Goal: Task Accomplishment & Management: Manage account settings

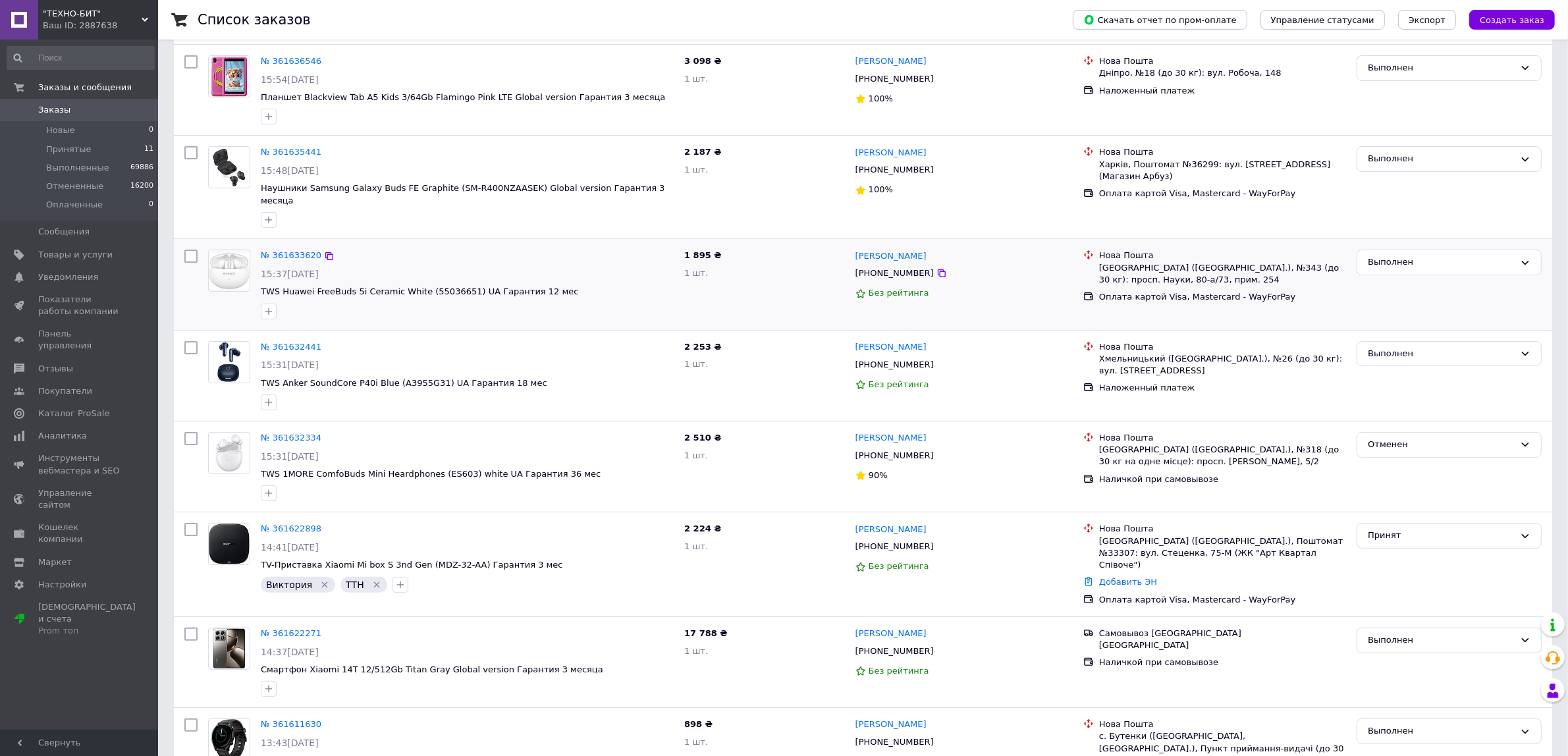
scroll to position [247, 0]
click at [47, 256] on span "Товары и услуги" at bounding box center [76, 255] width 75 height 12
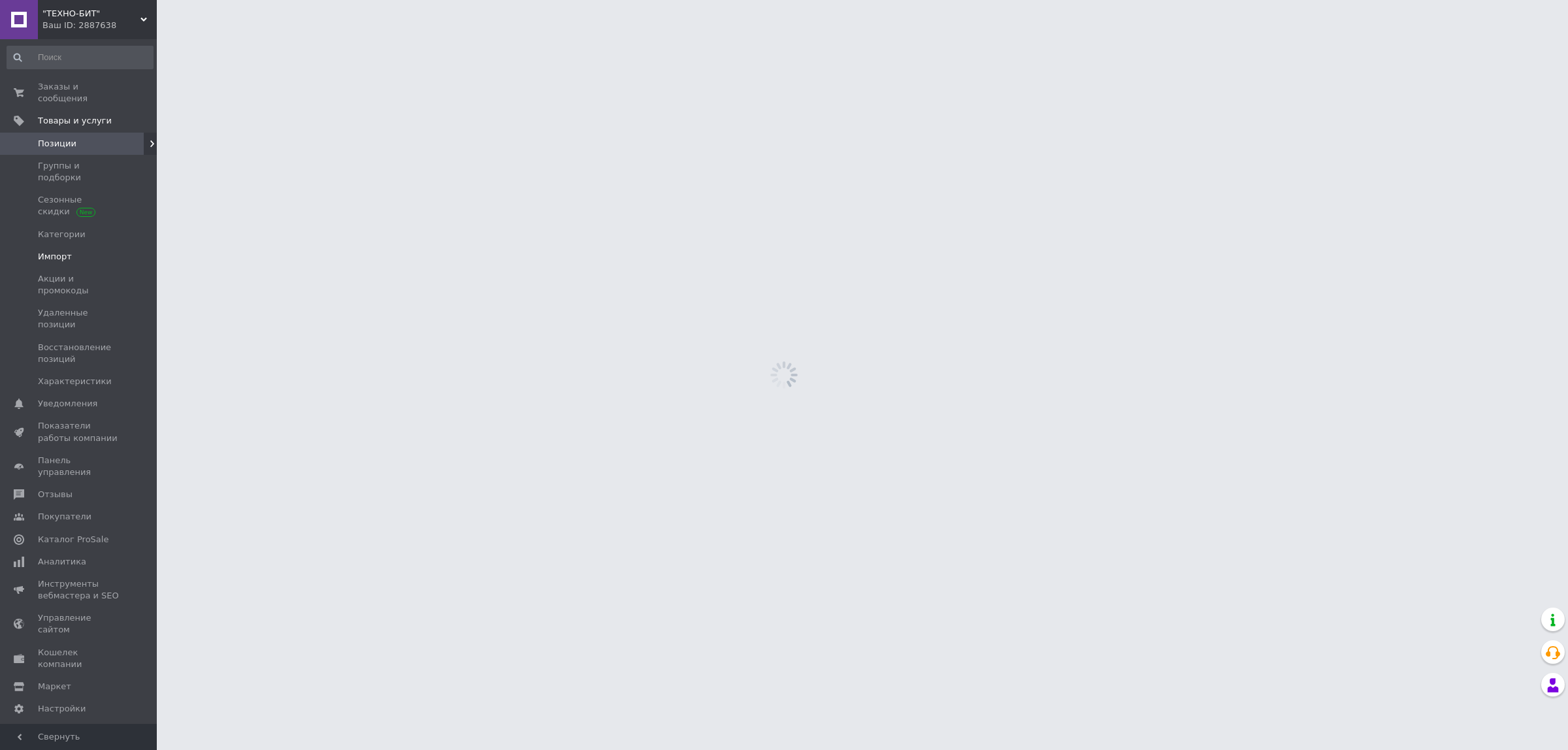
click at [57, 251] on span "Импорт" at bounding box center [55, 257] width 34 height 12
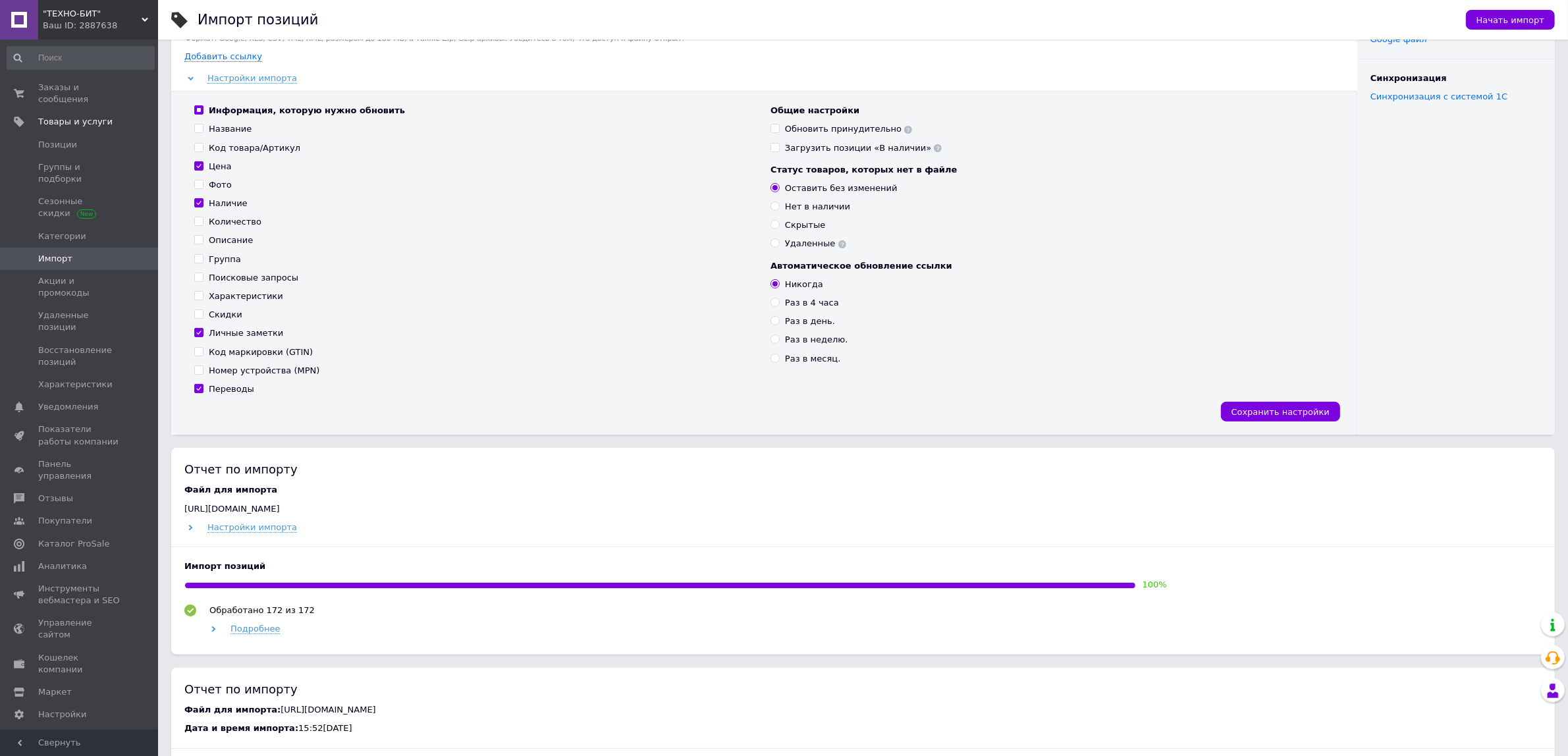
scroll to position [165, 0]
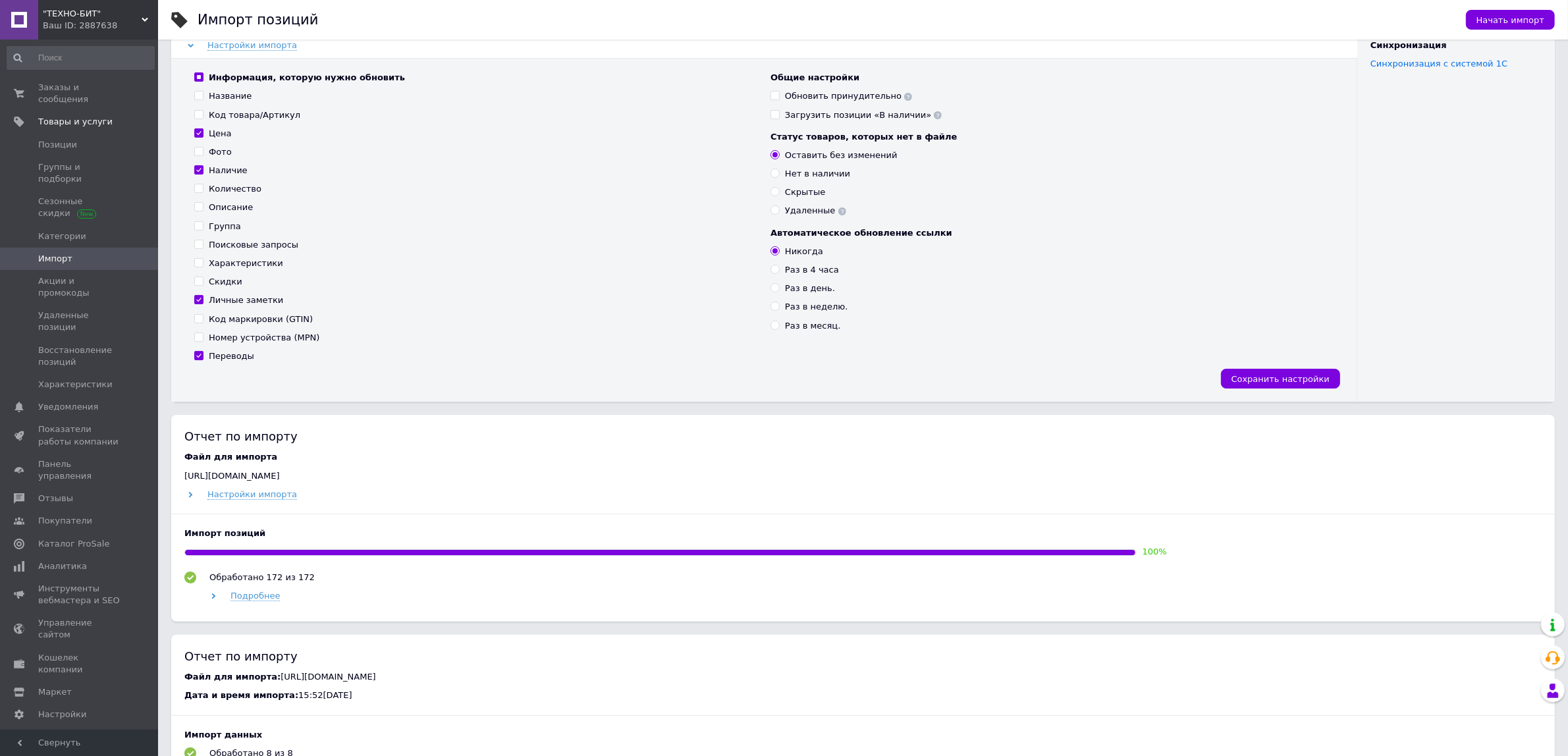
click at [775, 268] on input "Раз в 4 часа" at bounding box center [774, 268] width 8 height 8
radio input "true"
click at [1255, 378] on span "Сохранить настройки" at bounding box center [1280, 378] width 98 height 10
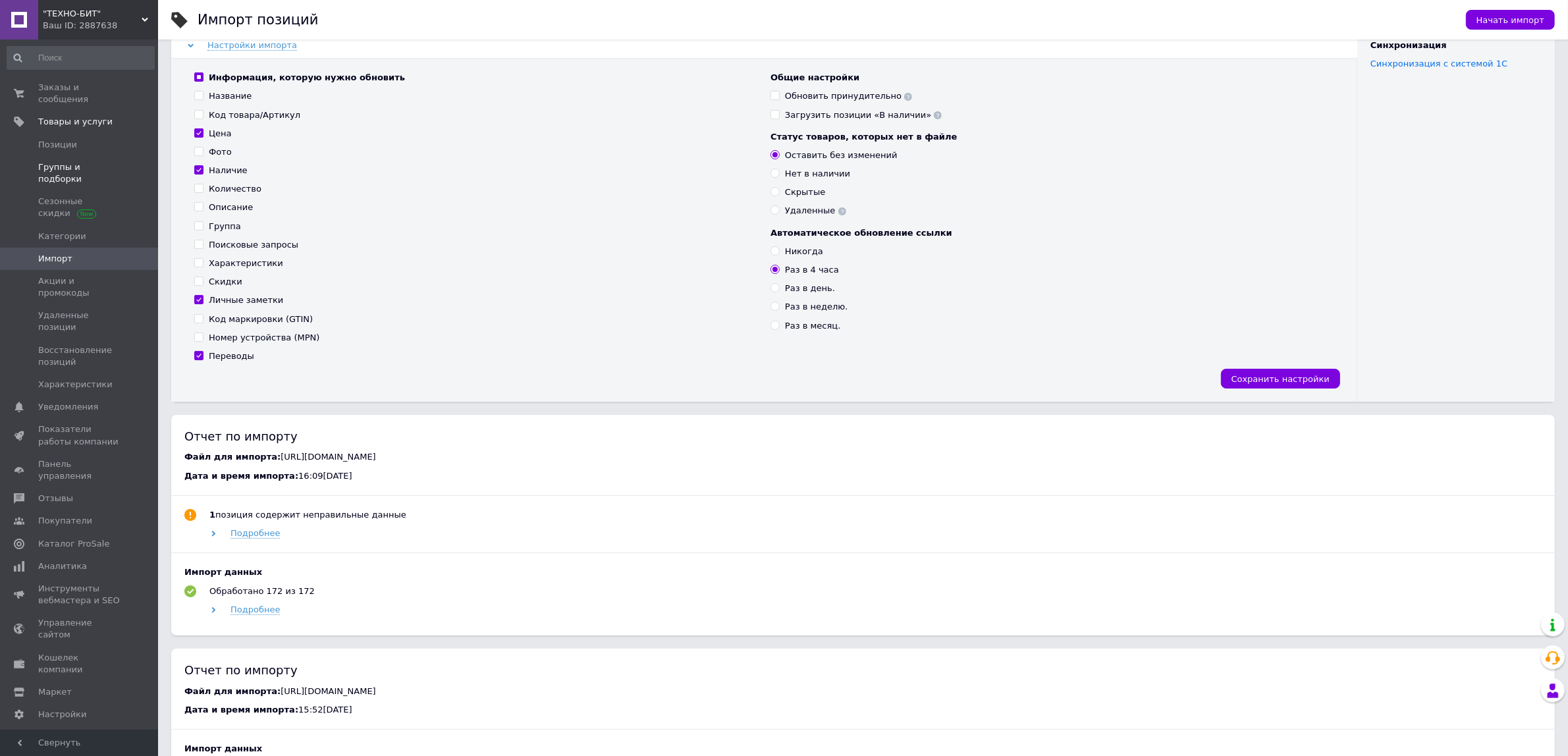
click at [64, 162] on span "Группы и подборки" at bounding box center [80, 173] width 84 height 24
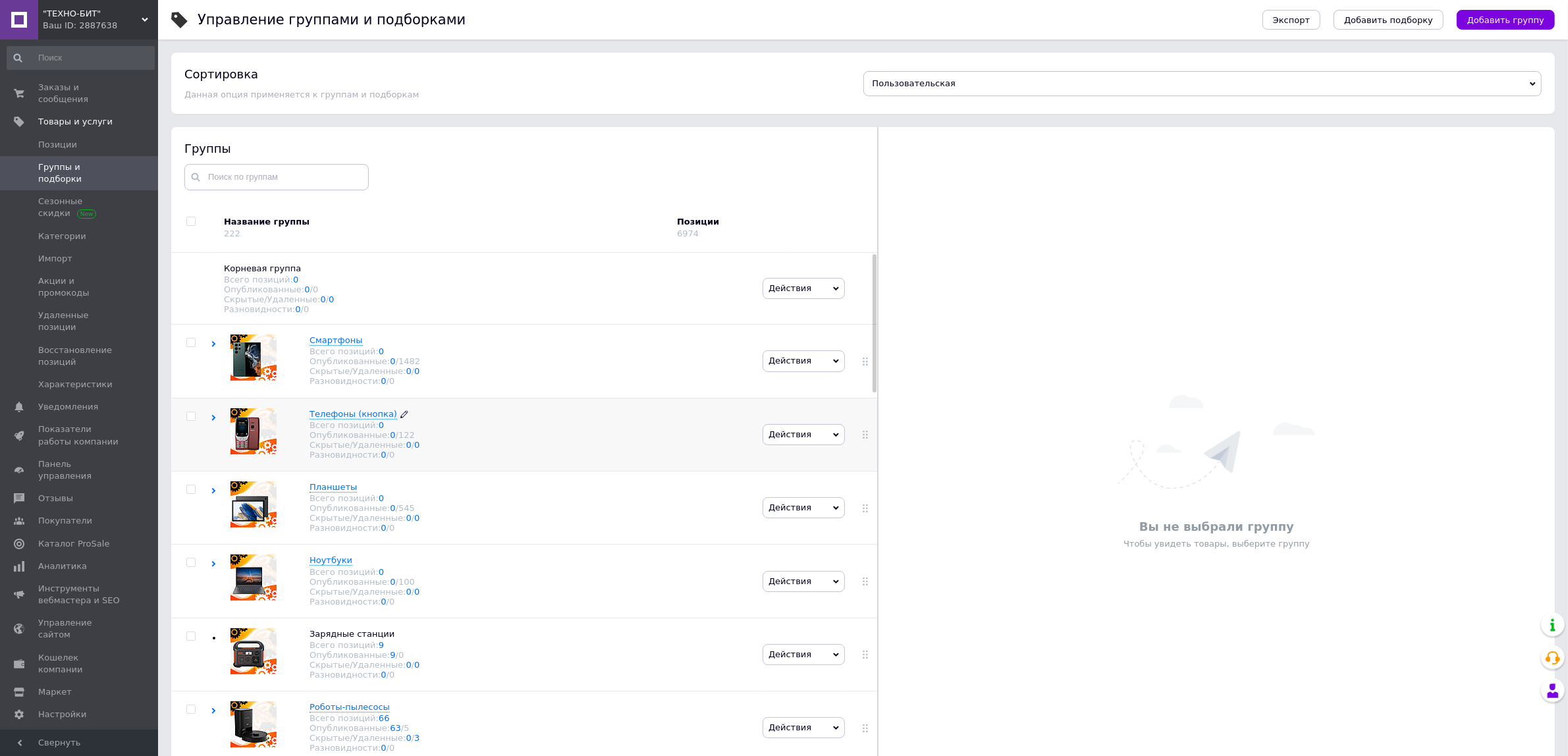
click at [334, 449] on div "Скрытые/Удаленные: 0 / 0" at bounding box center [364, 444] width 110 height 10
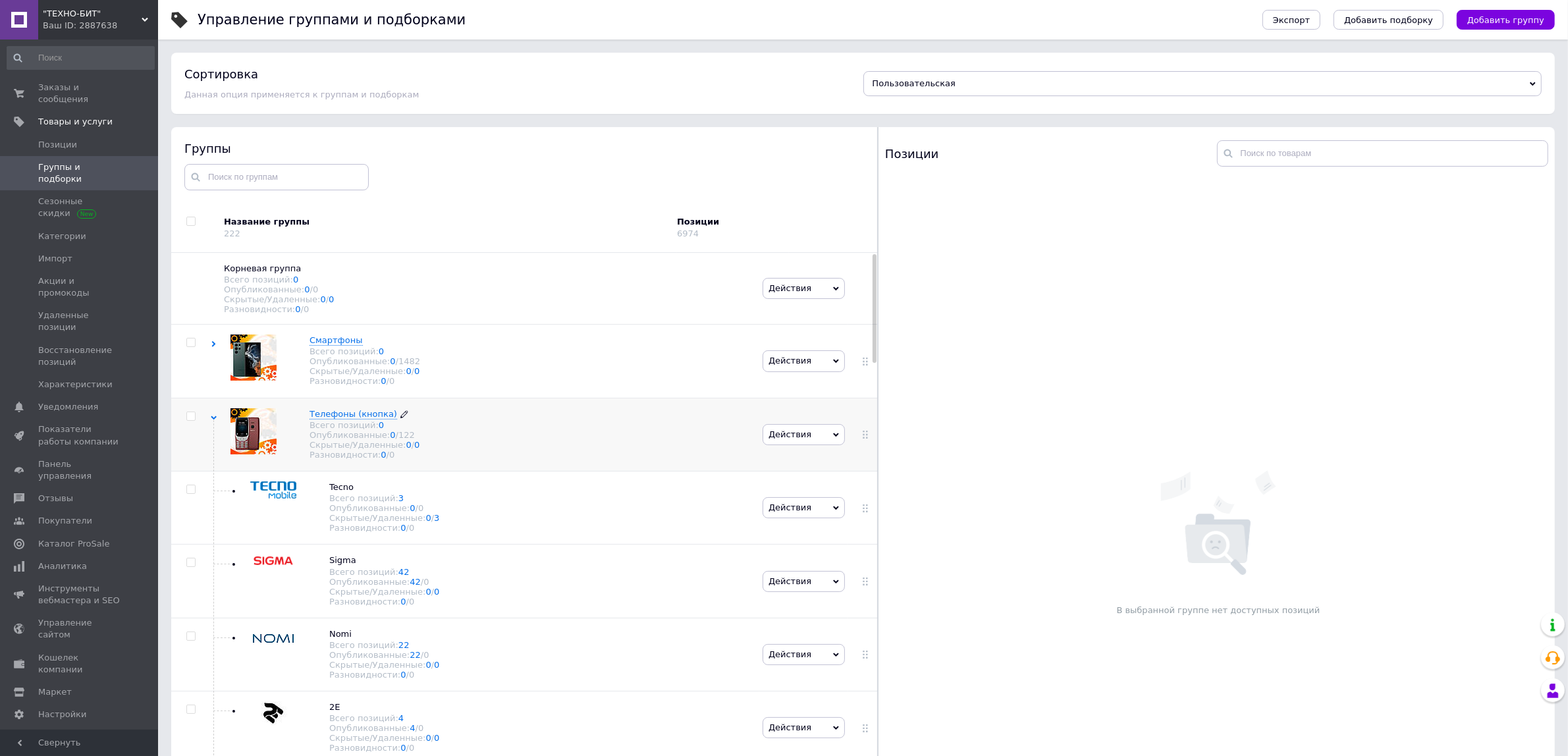
click at [336, 449] on div "Скрытые/Удаленные: 0 / 0" at bounding box center [364, 444] width 110 height 10
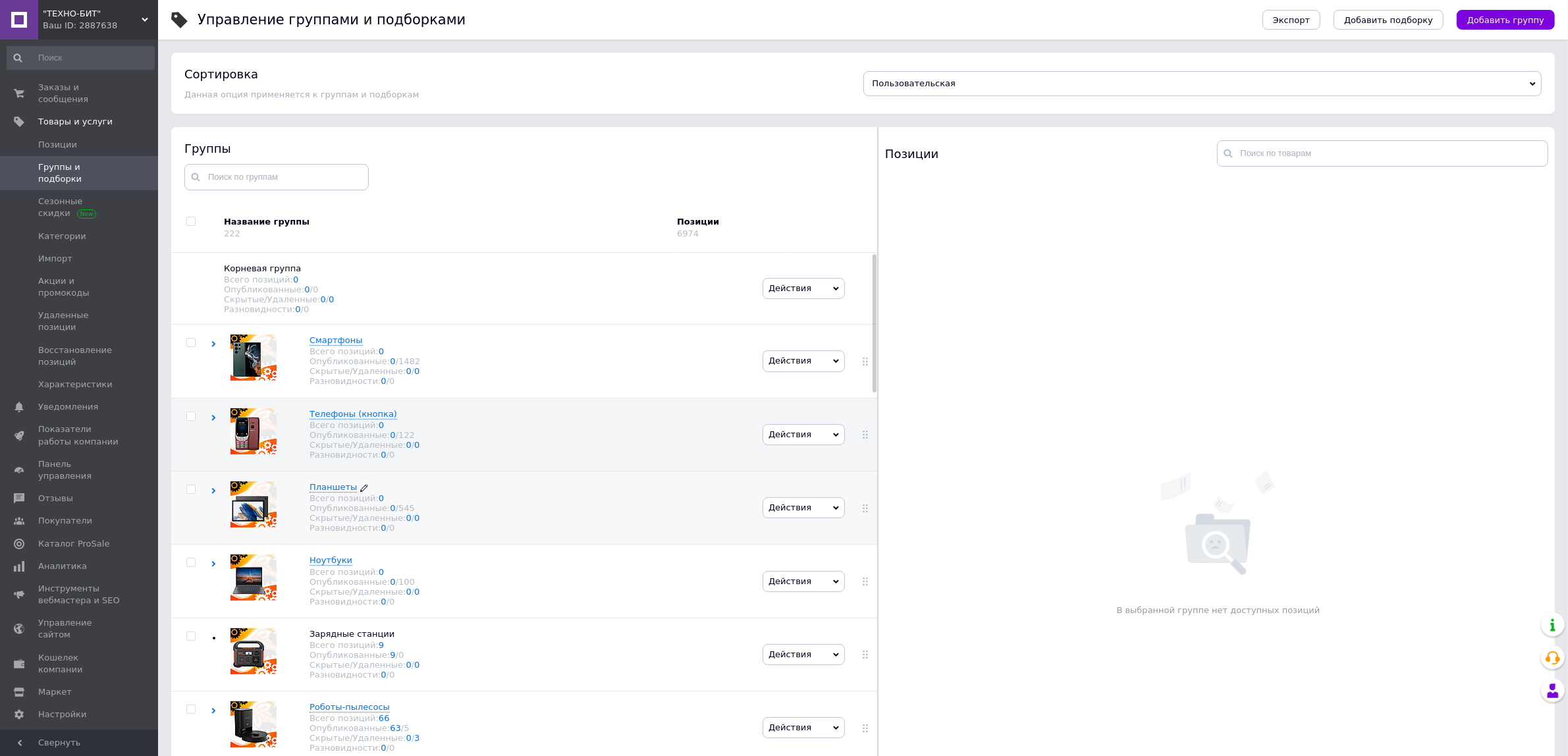
click at [356, 513] on div "Опубликованные: 0 / 545" at bounding box center [364, 508] width 110 height 10
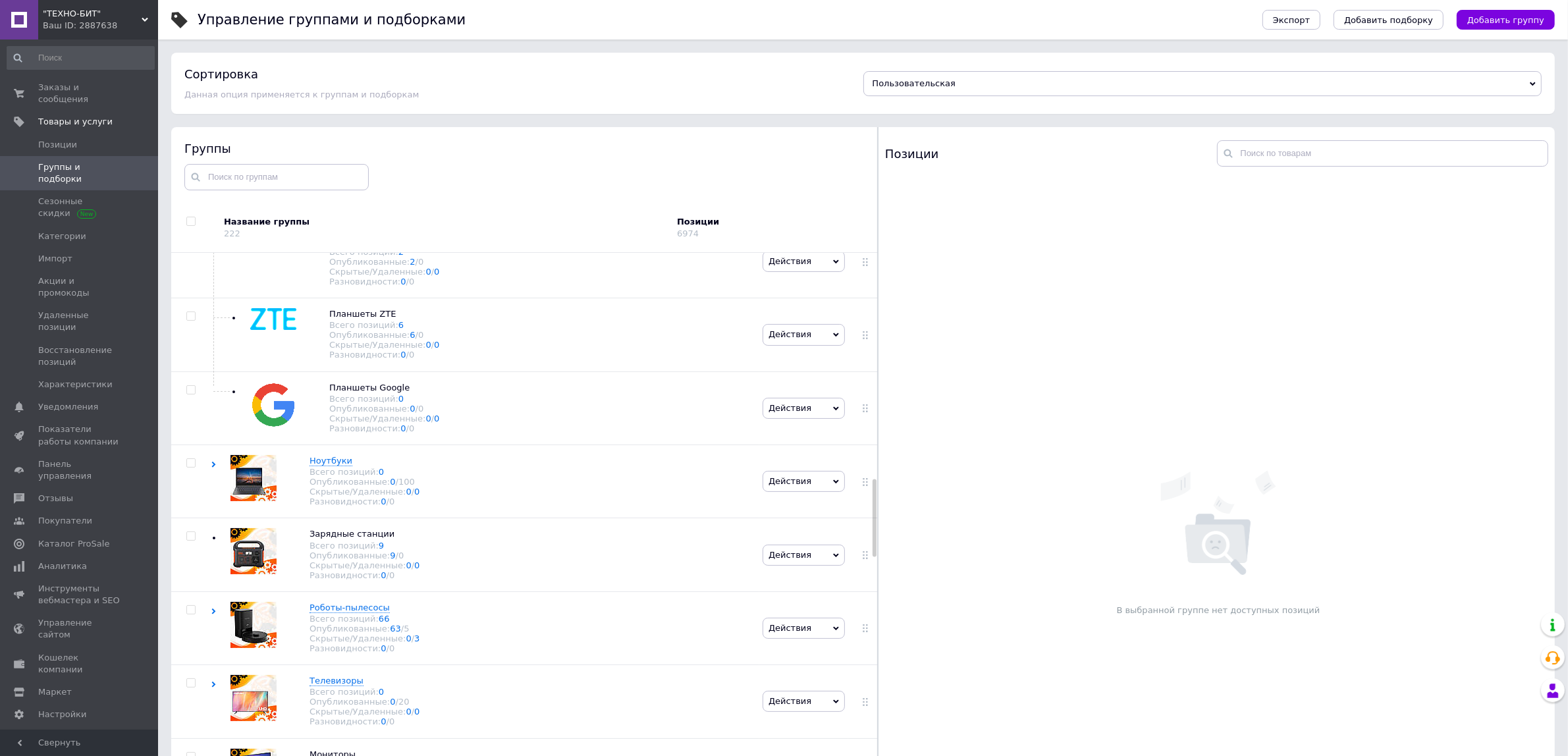
scroll to position [1811, 0]
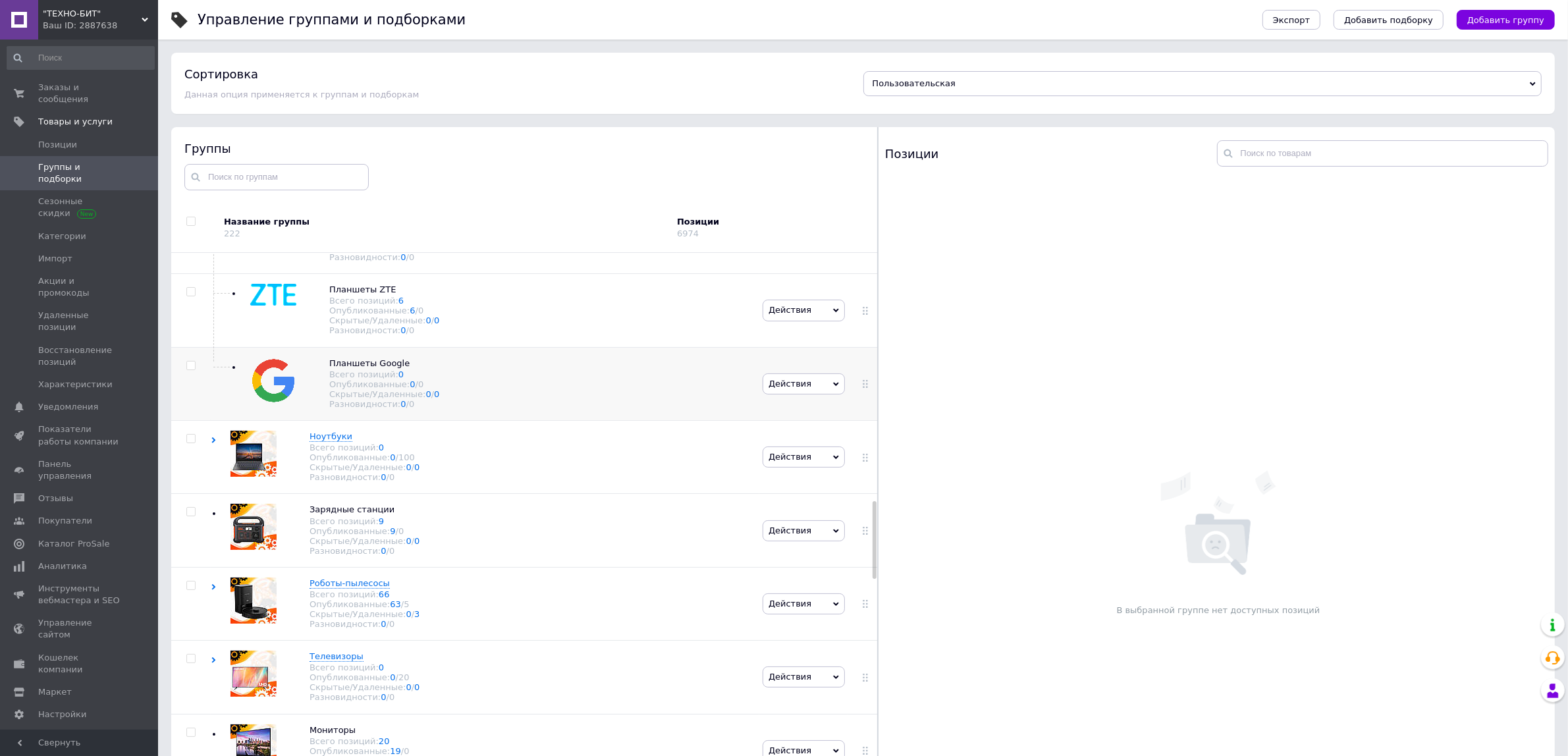
click at [467, 420] on div "Планшеты Google Всего позиций: 0 Опубликованные: 0 / 0 Скрытые/Удаленные: 0 / 0…" at bounding box center [485, 384] width 549 height 73
click at [835, 387] on icon at bounding box center [836, 384] width 6 height 6
click at [802, 540] on li "Удалить группу" at bounding box center [804, 525] width 82 height 31
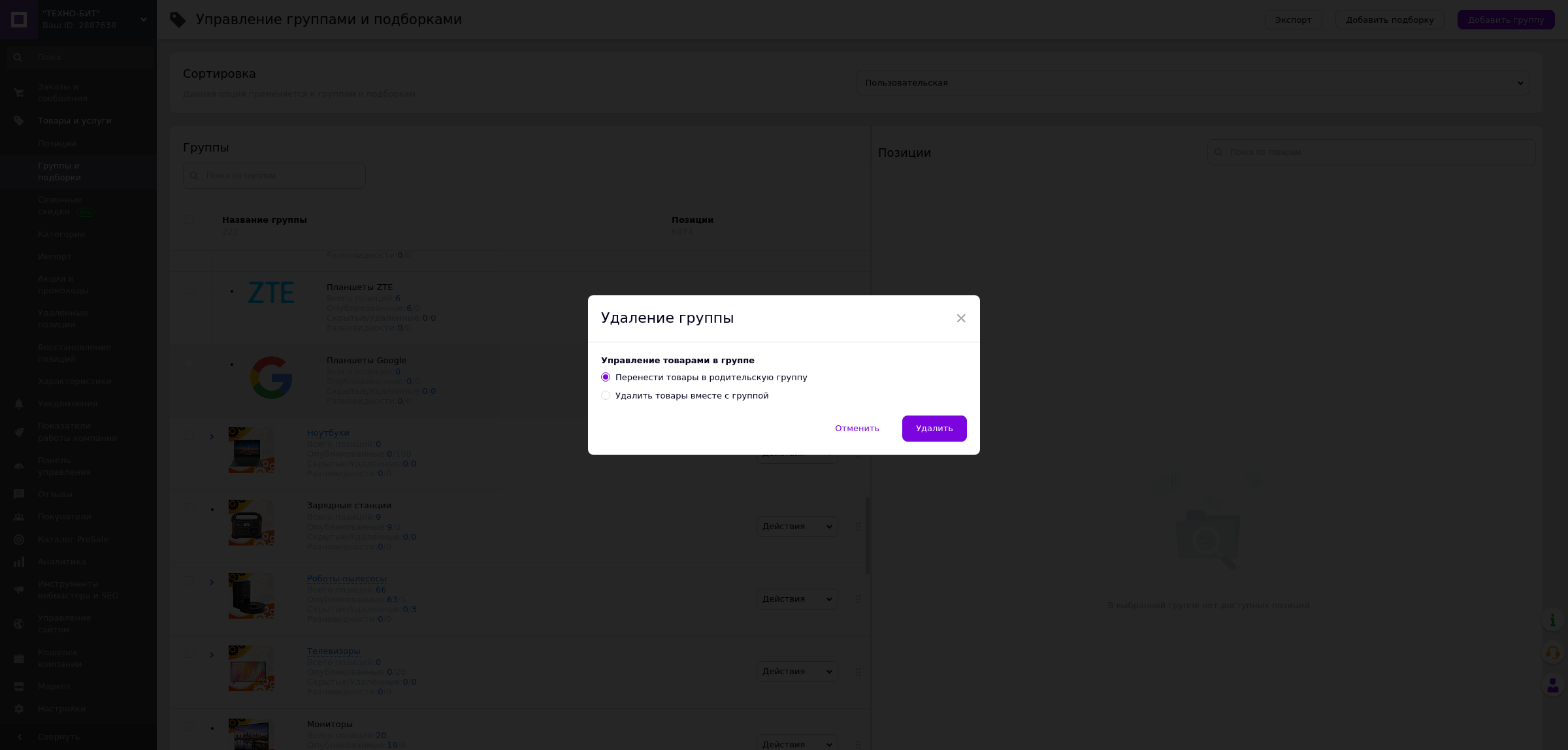
click at [925, 431] on span "Удалить" at bounding box center [935, 428] width 37 height 10
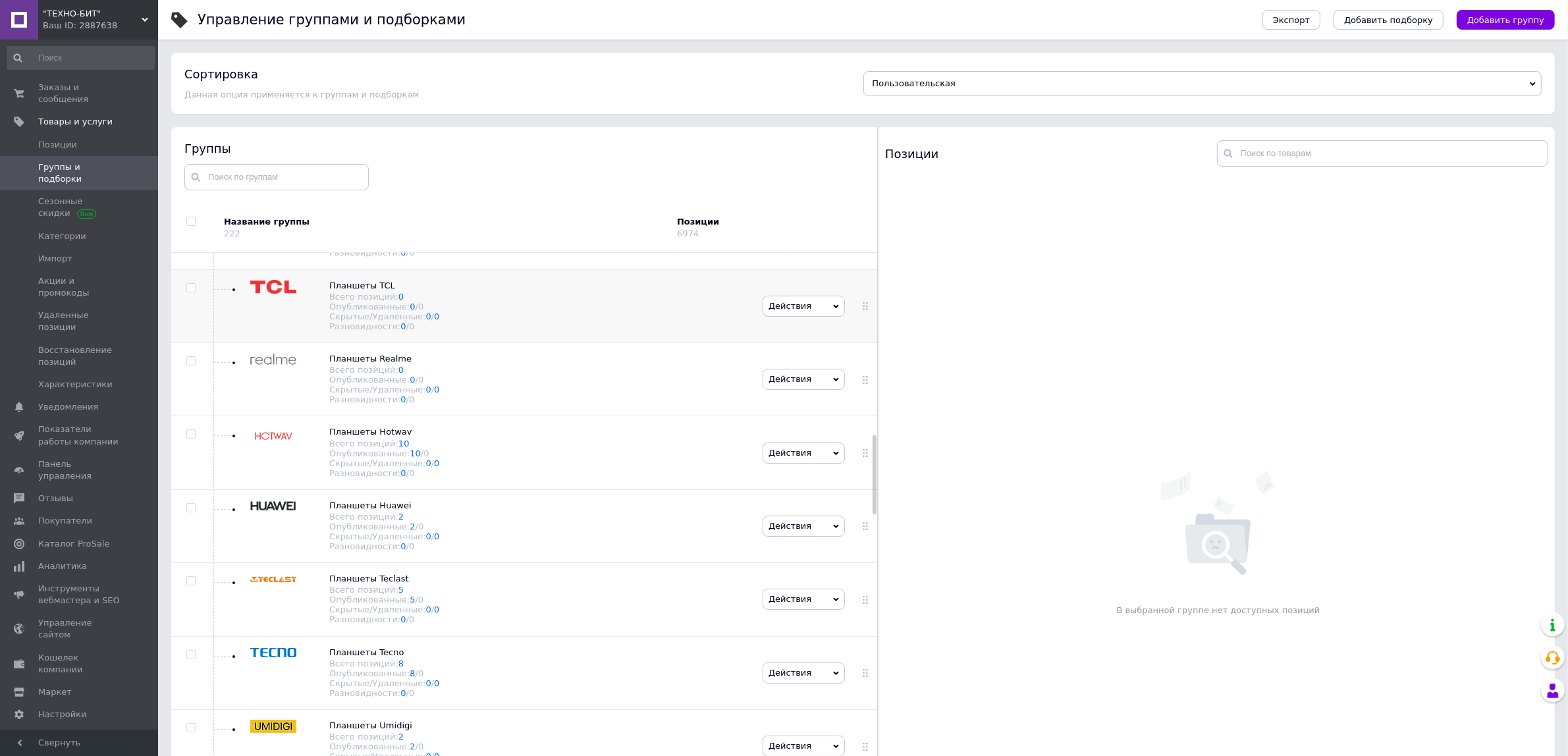
scroll to position [1317, 0]
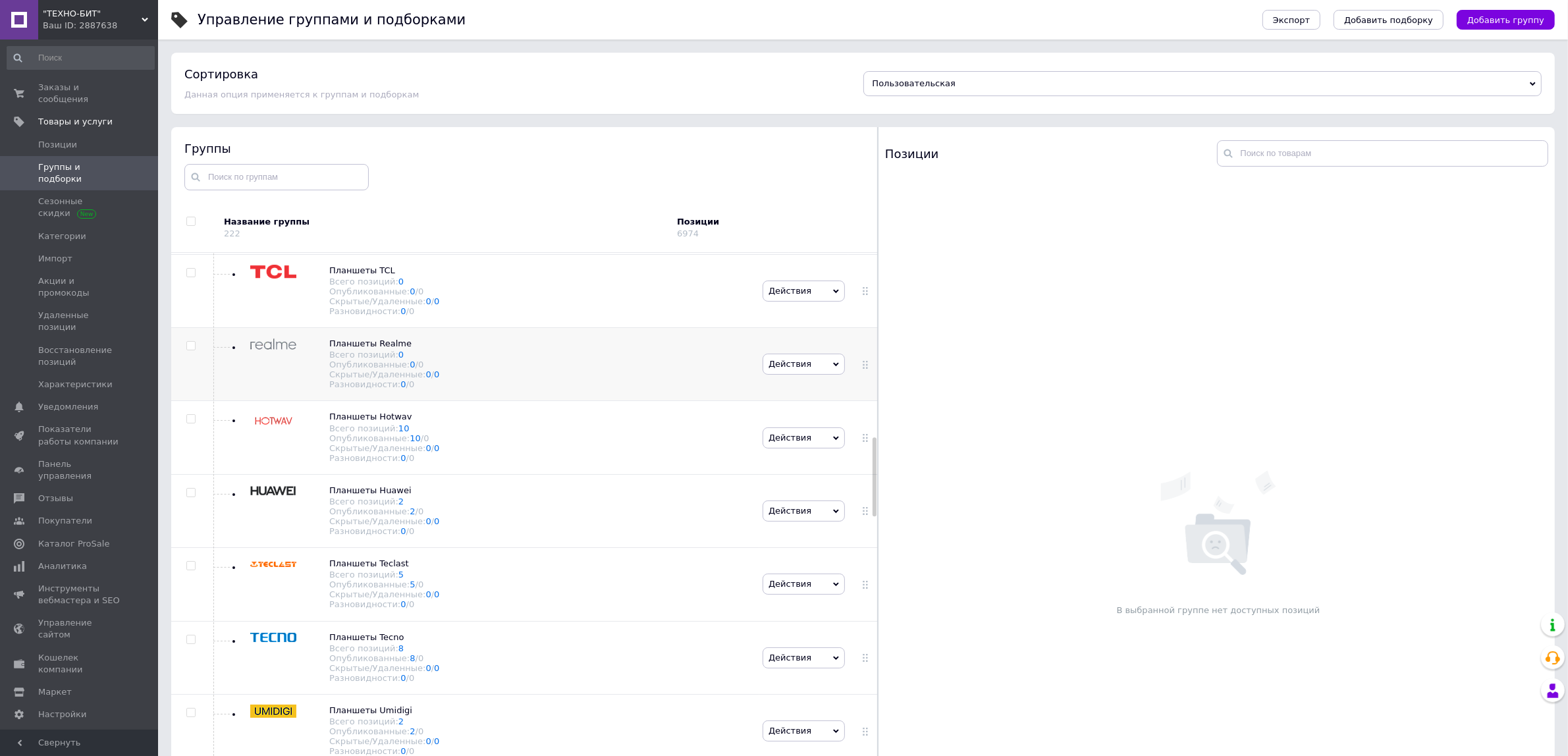
click at [485, 401] on div "Планшеты Realme Всего позиций: 0 Опубликованные: 0 / 0 Скрытые/Удаленные: 0 / 0…" at bounding box center [485, 365] width 549 height 73
click at [791, 369] on span "Действия" at bounding box center [790, 363] width 43 height 10
click at [797, 521] on li "Удалить группу" at bounding box center [804, 505] width 82 height 31
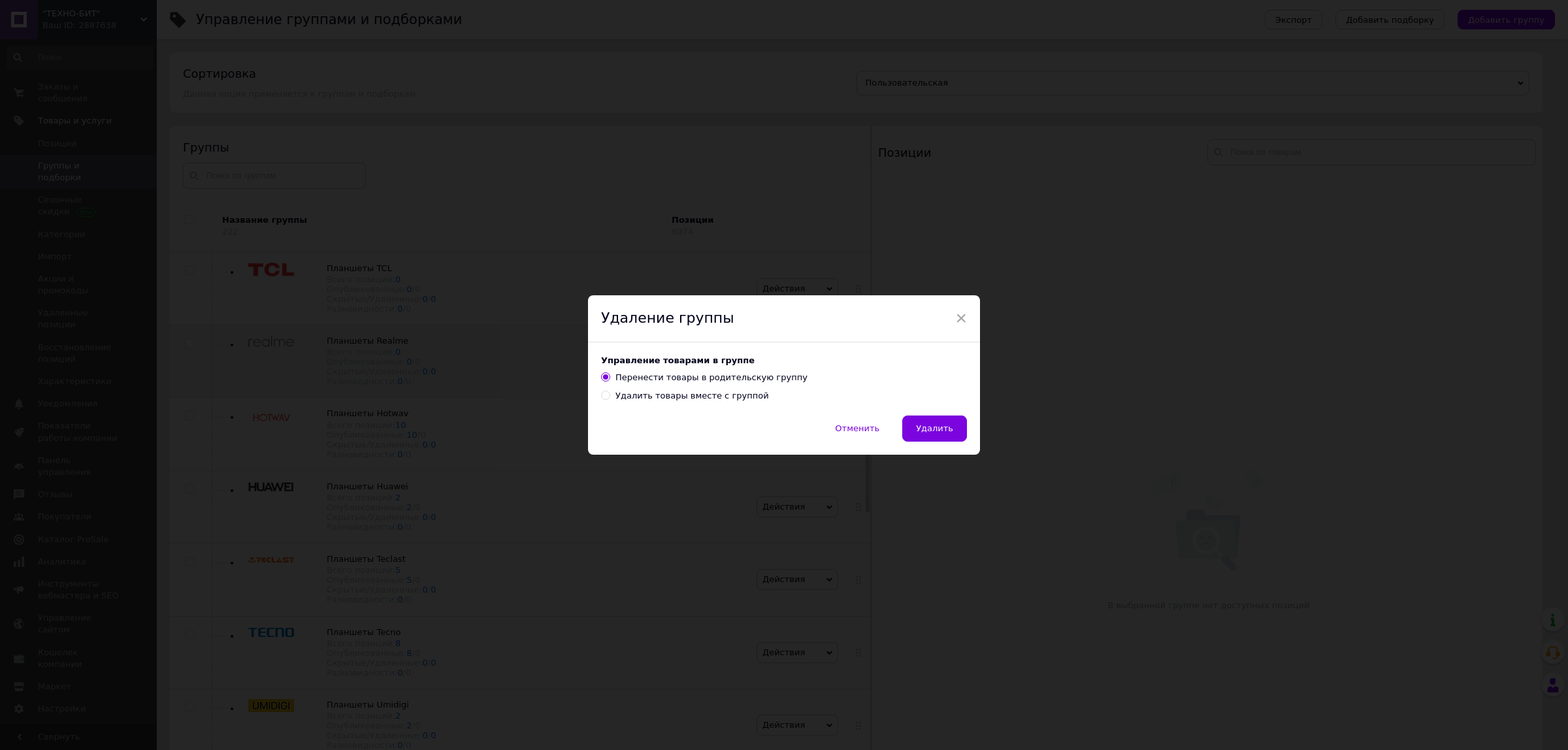
click at [921, 433] on span "Удалить" at bounding box center [935, 428] width 37 height 10
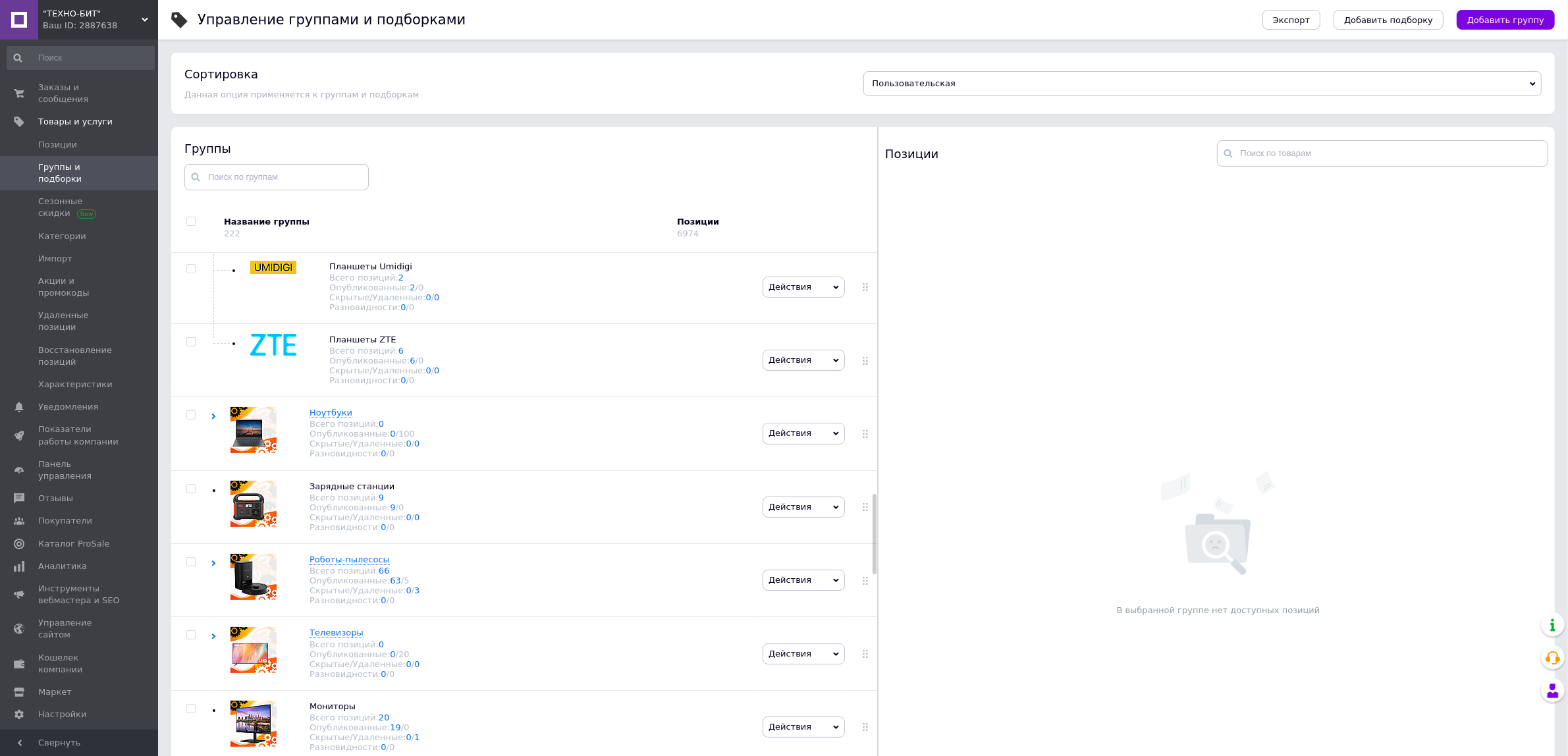
scroll to position [1811, 0]
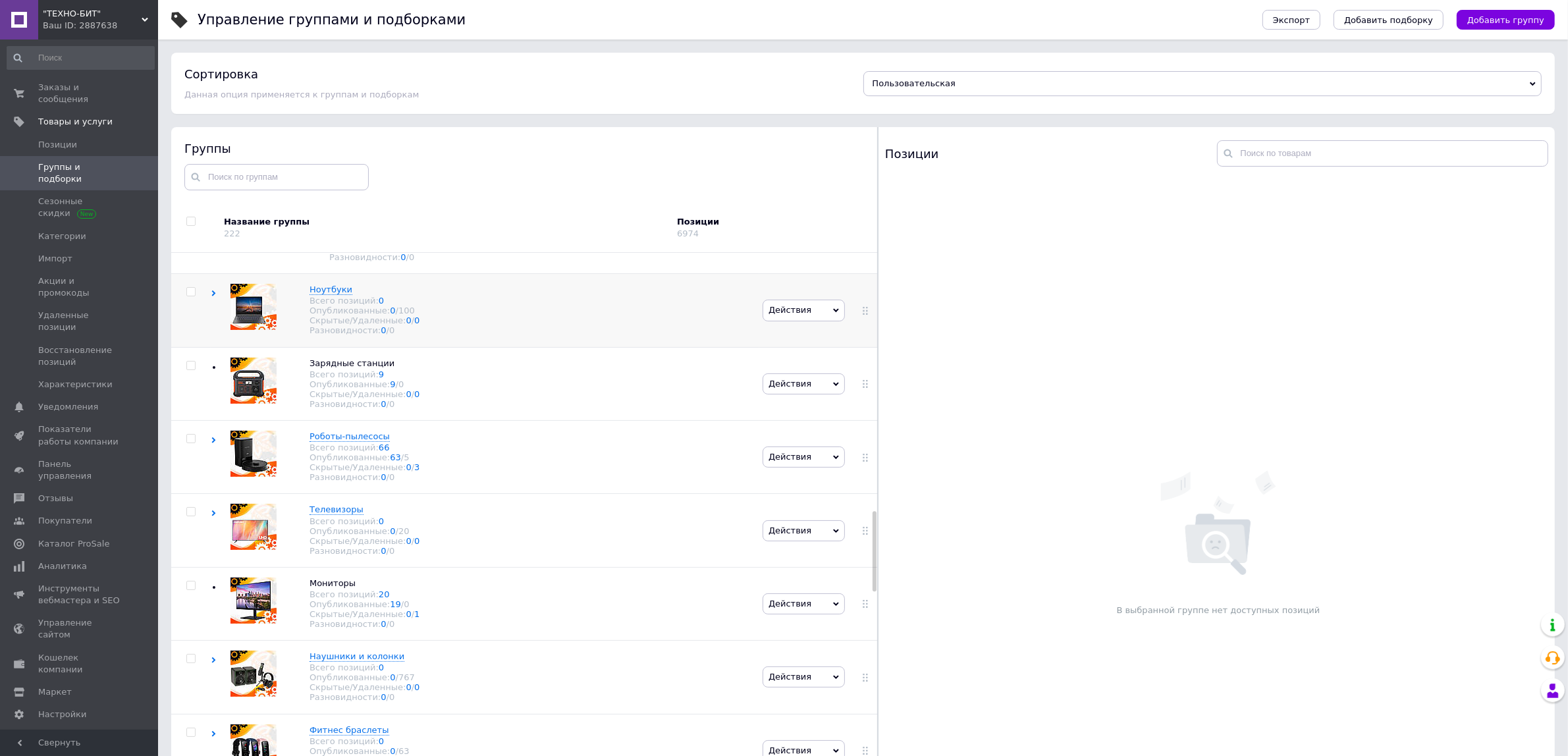
click at [494, 347] on div "Ноутбуки Всего позиций: 0 Опубликованные: 0 / 100 Скрытые/Удаленные: 0 / 0 Разн…" at bounding box center [485, 310] width 549 height 73
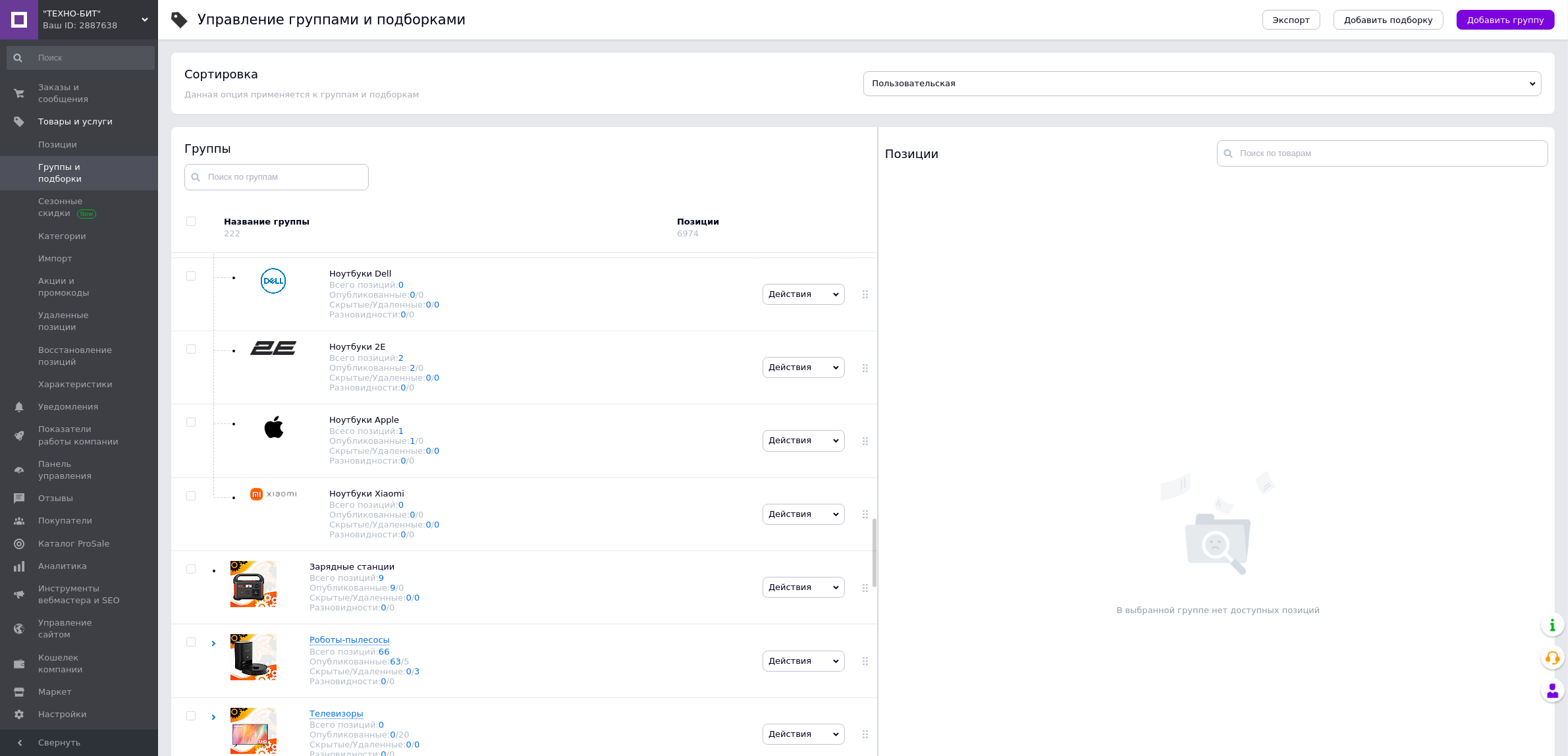
scroll to position [2305, 0]
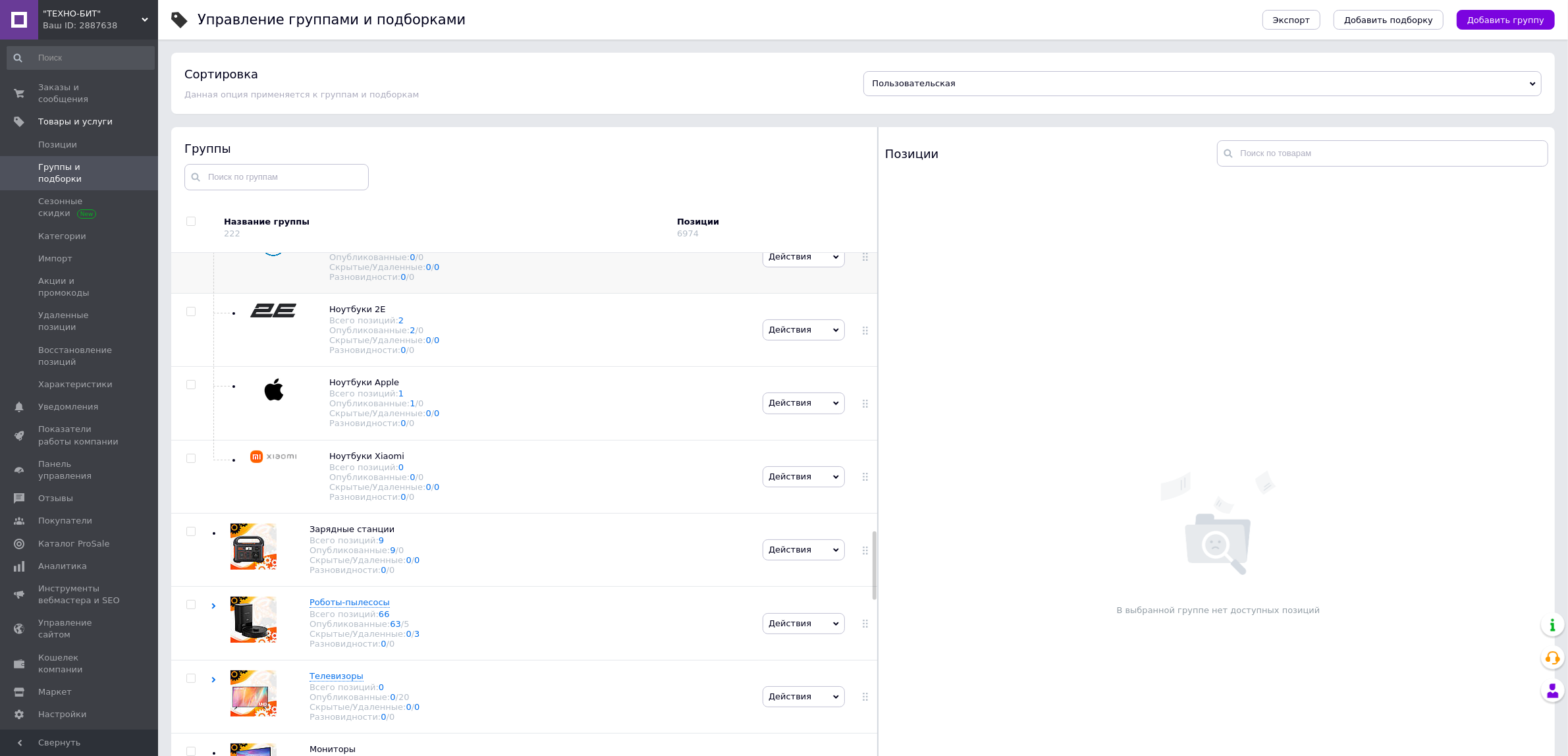
click at [479, 293] on div "Ноутбуки Dell Всего позиций: 0 Опубликованные: 0 / 0 Скрытые/Удаленные: 0 / 0 Р…" at bounding box center [485, 256] width 549 height 73
click at [788, 262] on span "Действия" at bounding box center [790, 256] width 43 height 10
click at [792, 413] on li "Удалить группу" at bounding box center [804, 398] width 82 height 31
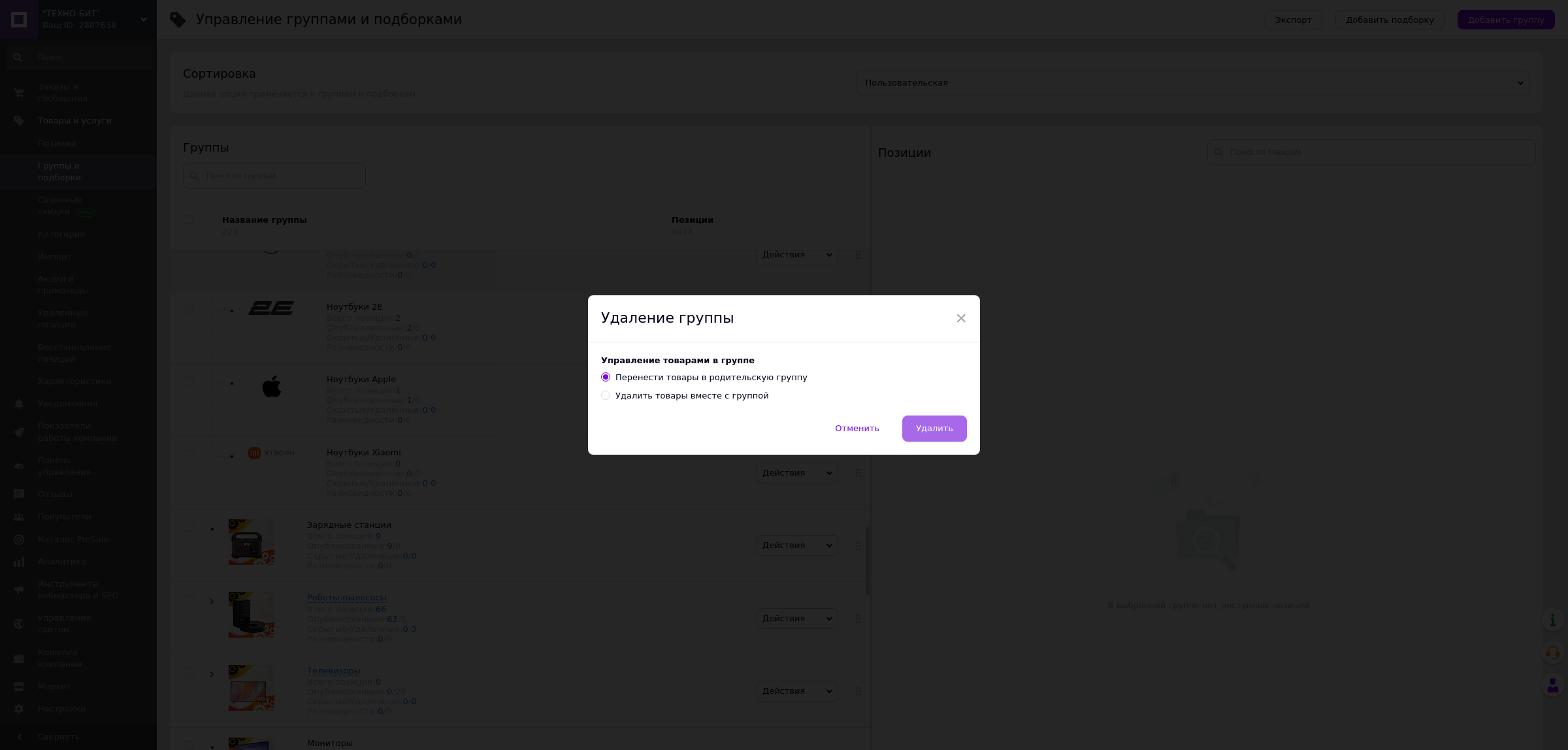
click at [931, 433] on span "Удалить" at bounding box center [935, 428] width 37 height 10
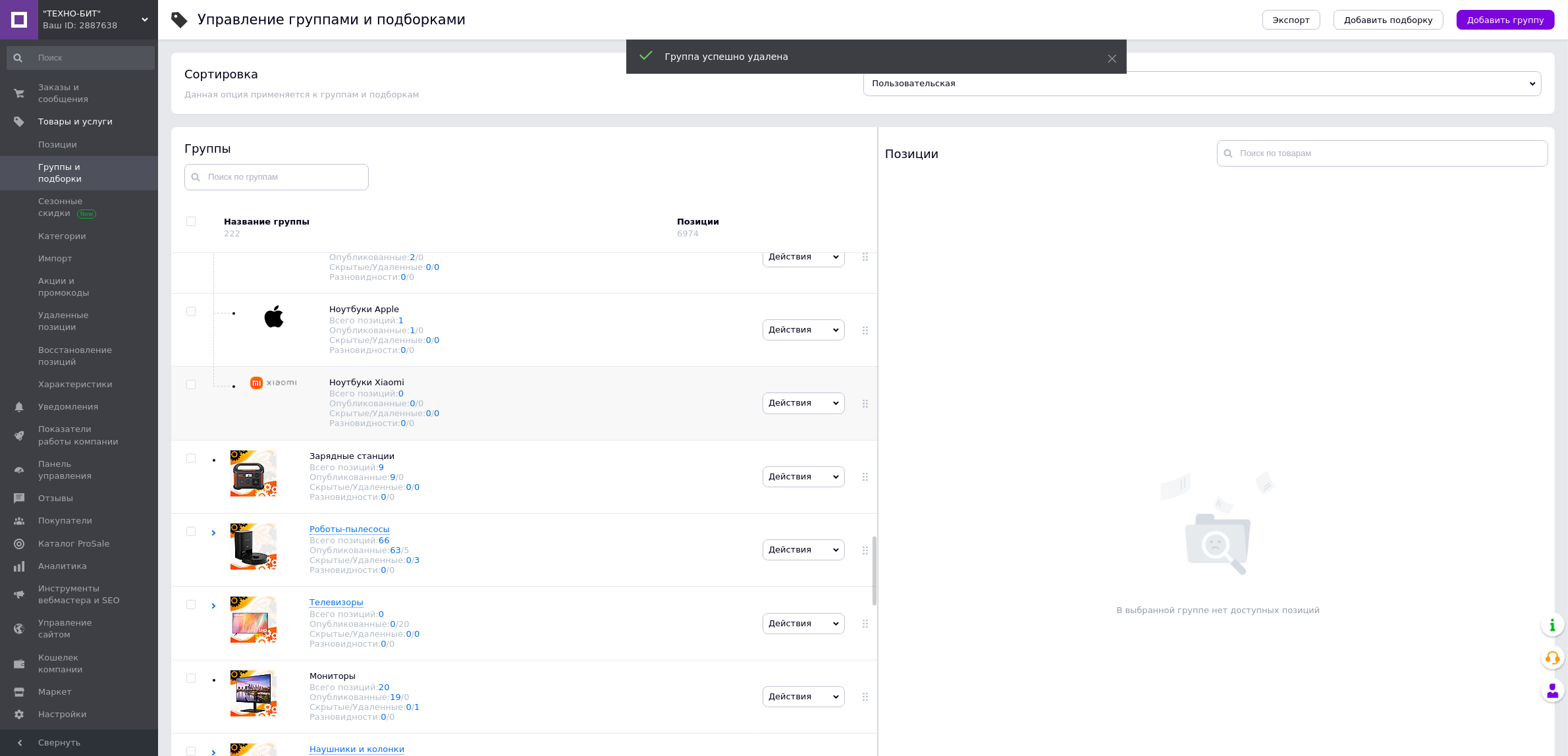
click at [460, 440] on div "Ноутбуки [PERSON_NAME] Всего позиций: 0 Опубликованные: 0 / 0 Скрытые/Удаленные…" at bounding box center [485, 404] width 549 height 73
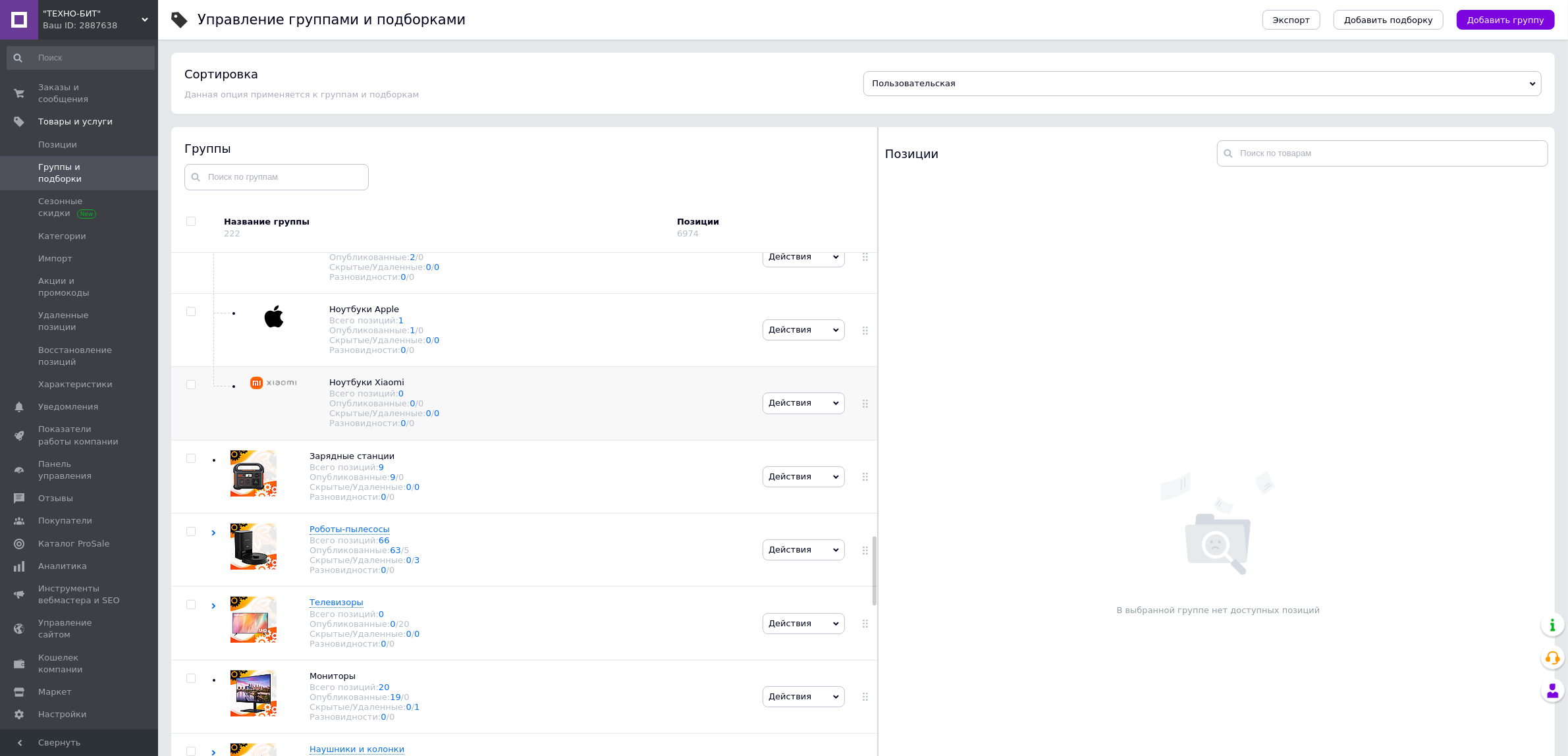
click at [802, 408] on span "Действия" at bounding box center [790, 402] width 43 height 10
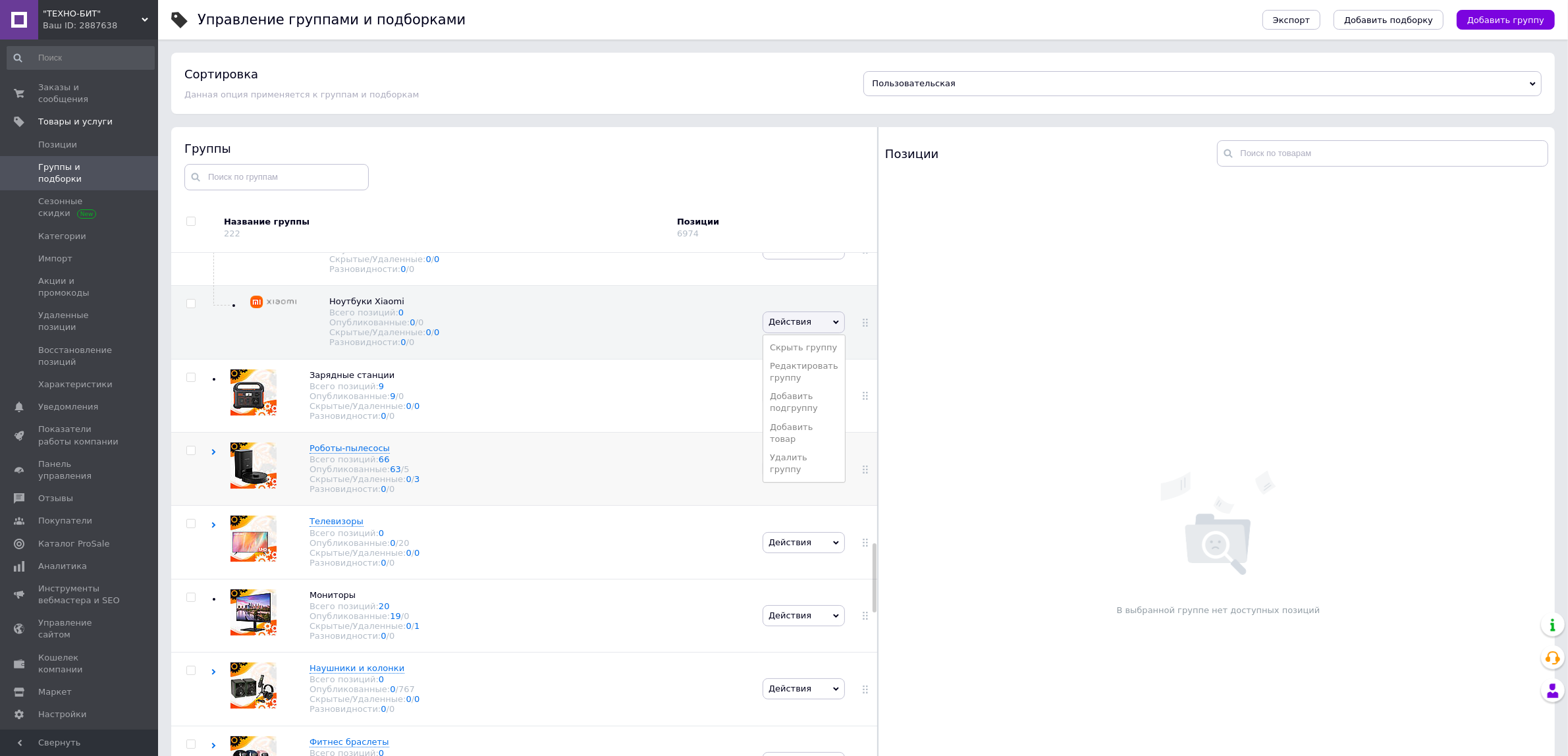
scroll to position [2387, 0]
click at [781, 477] on li "Удалить группу" at bounding box center [804, 462] width 82 height 31
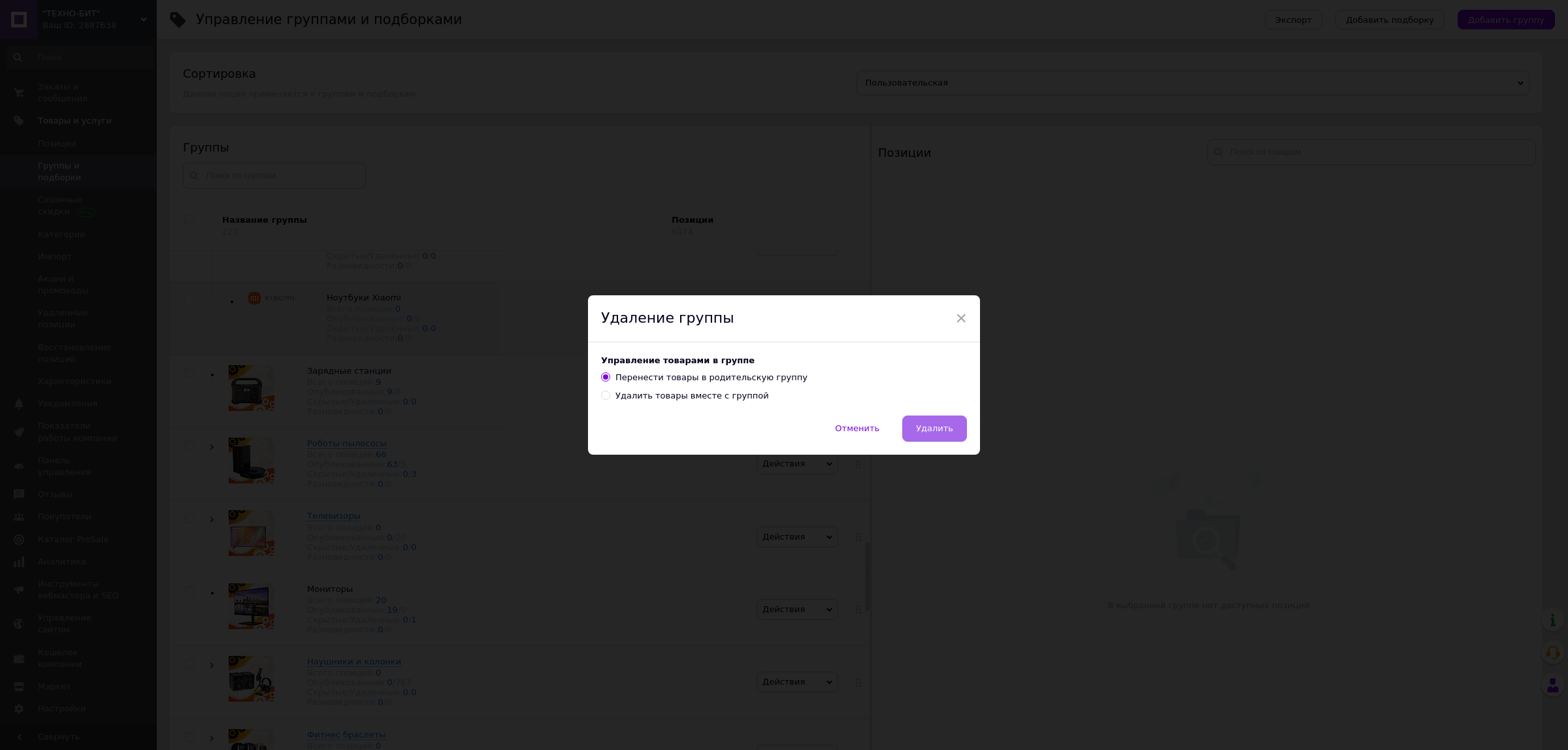
click at [932, 424] on span "Удалить" at bounding box center [935, 428] width 37 height 10
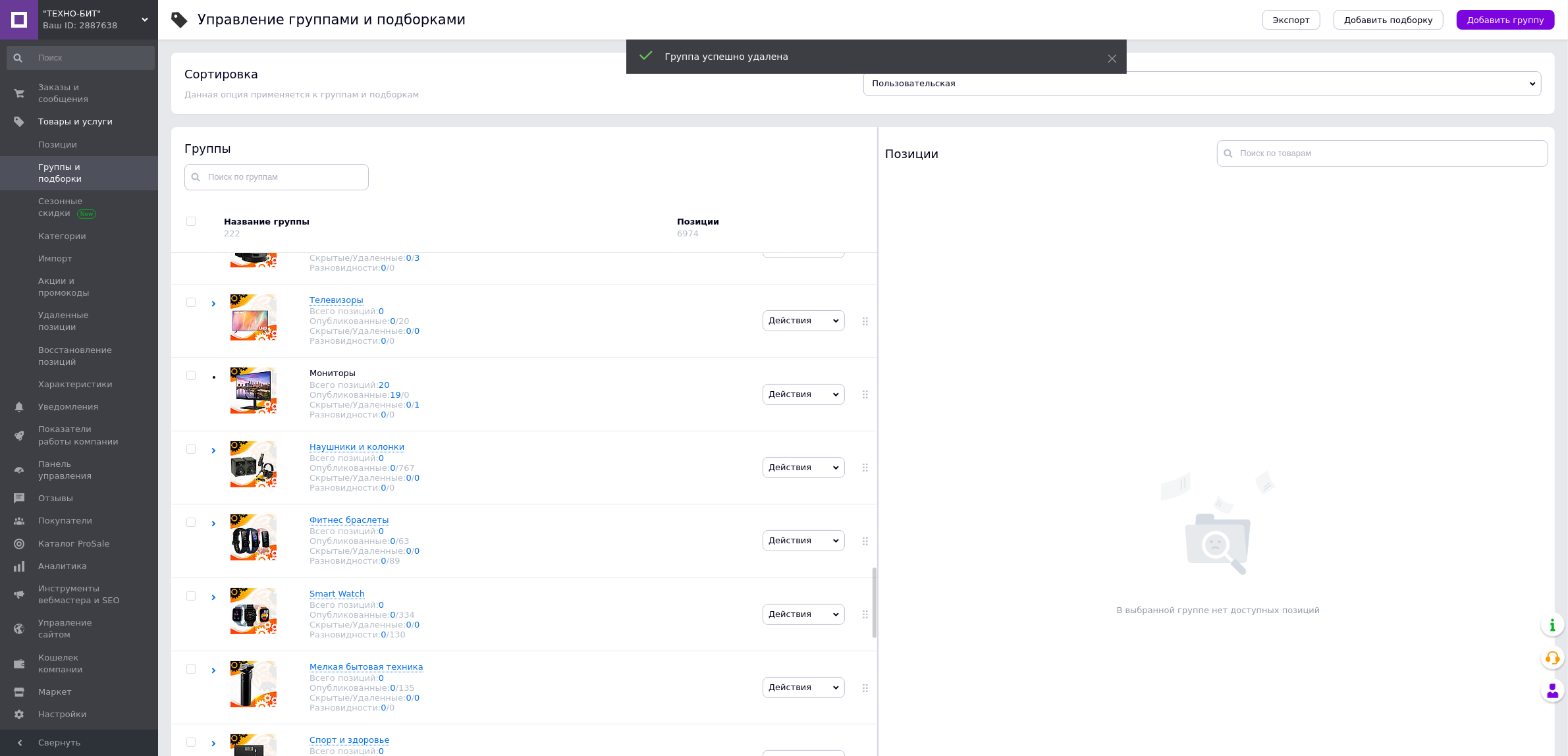
scroll to position [2552, 0]
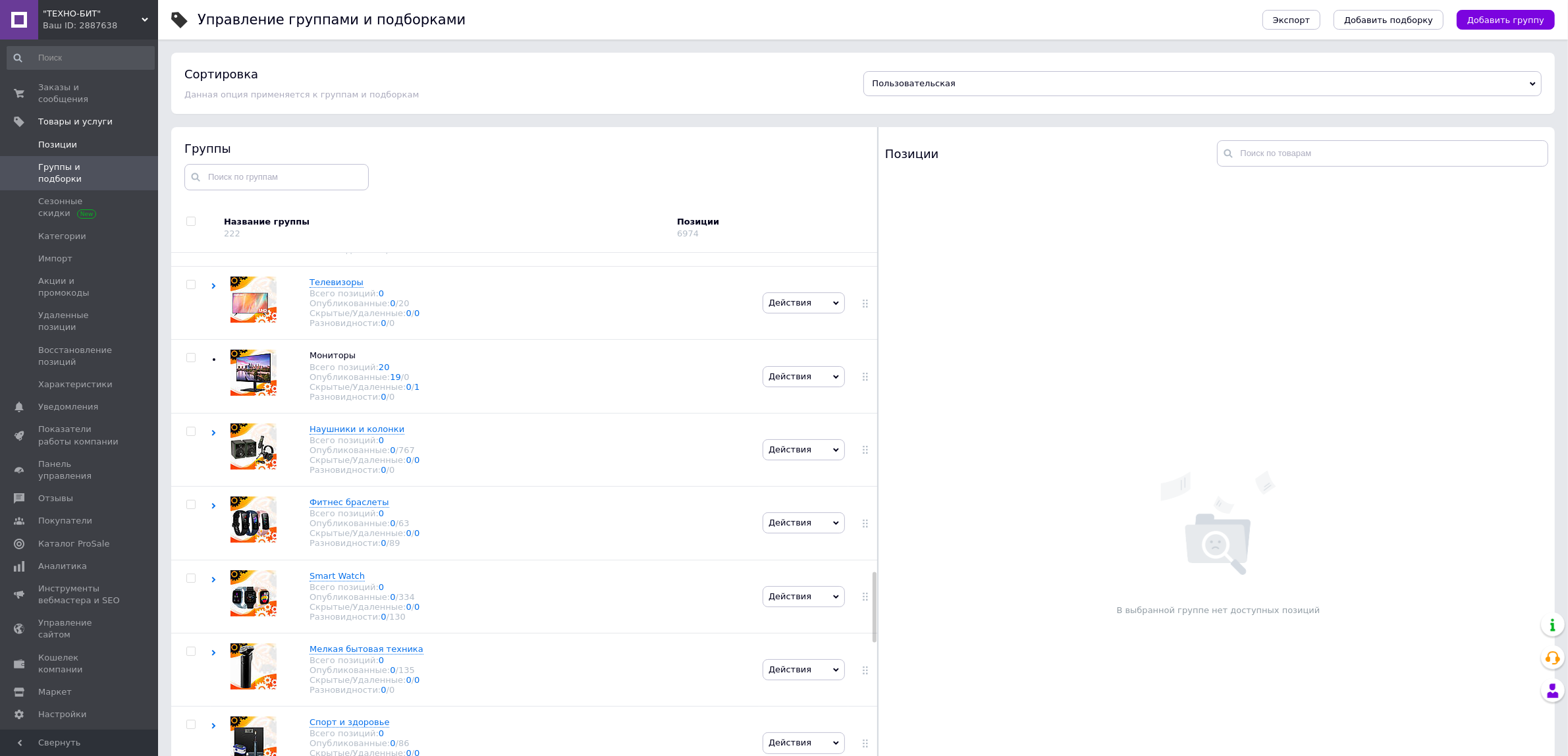
click at [67, 139] on span "Позиции" at bounding box center [58, 145] width 39 height 12
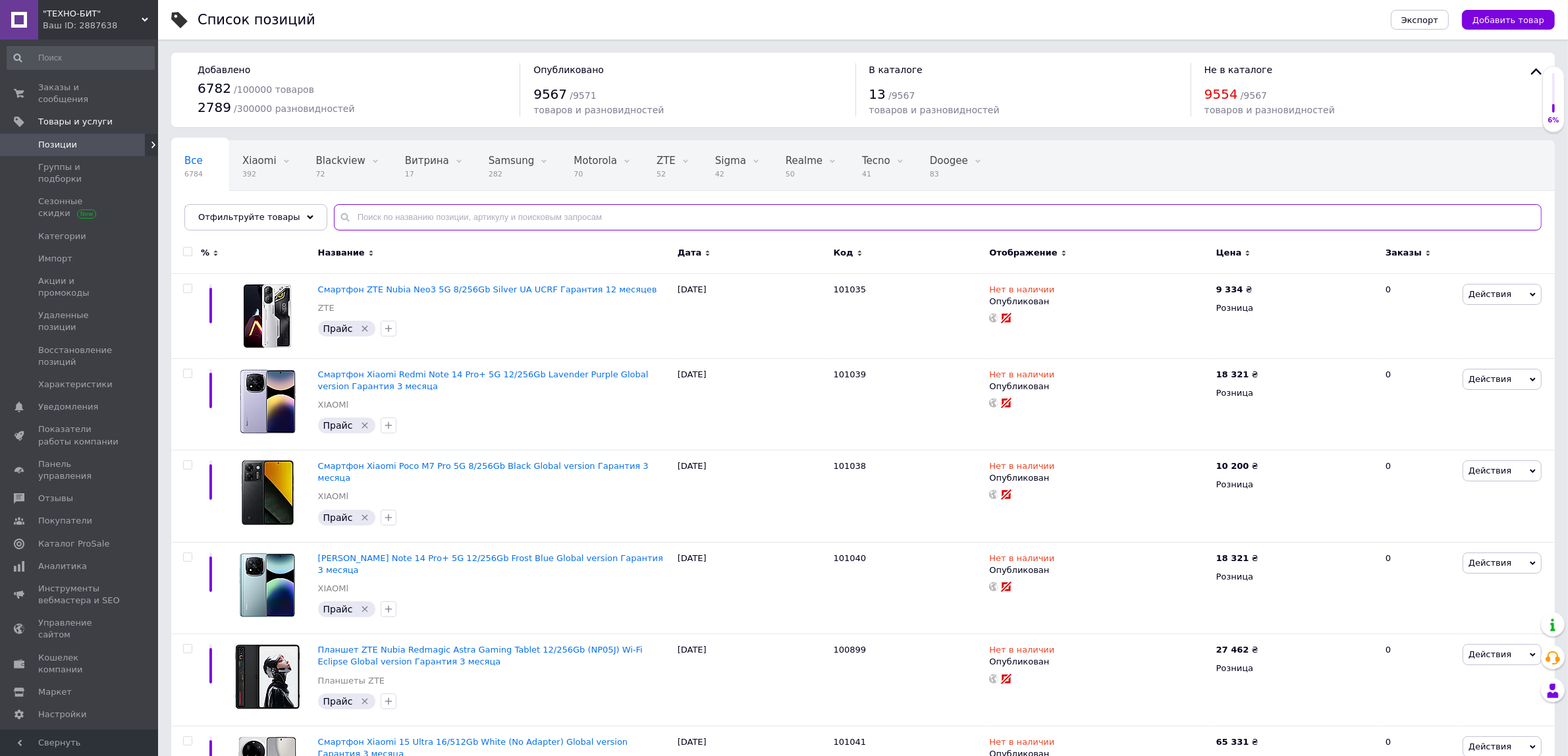
click at [396, 218] on input "text" at bounding box center [938, 217] width 1208 height 26
paste input "Samsung Galaxy Fold7 12/256GB Silver Shadow (SM-F966BZSBSEK)"
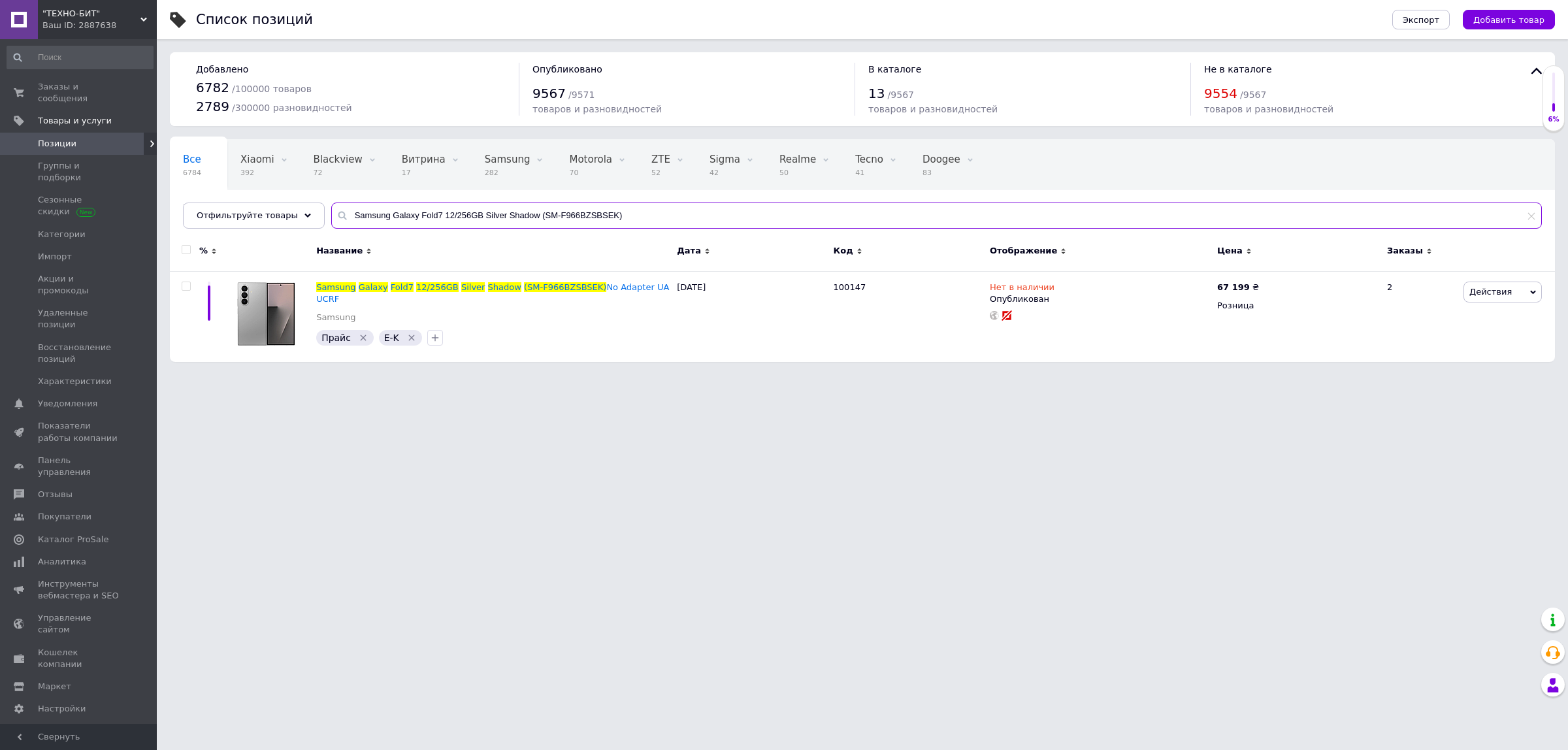
type input "Samsung Galaxy Fold7 12/256GB Silver Shadow (SM-F966BZSBSEK)"
click at [47, 251] on span "Импорт" at bounding box center [55, 257] width 34 height 12
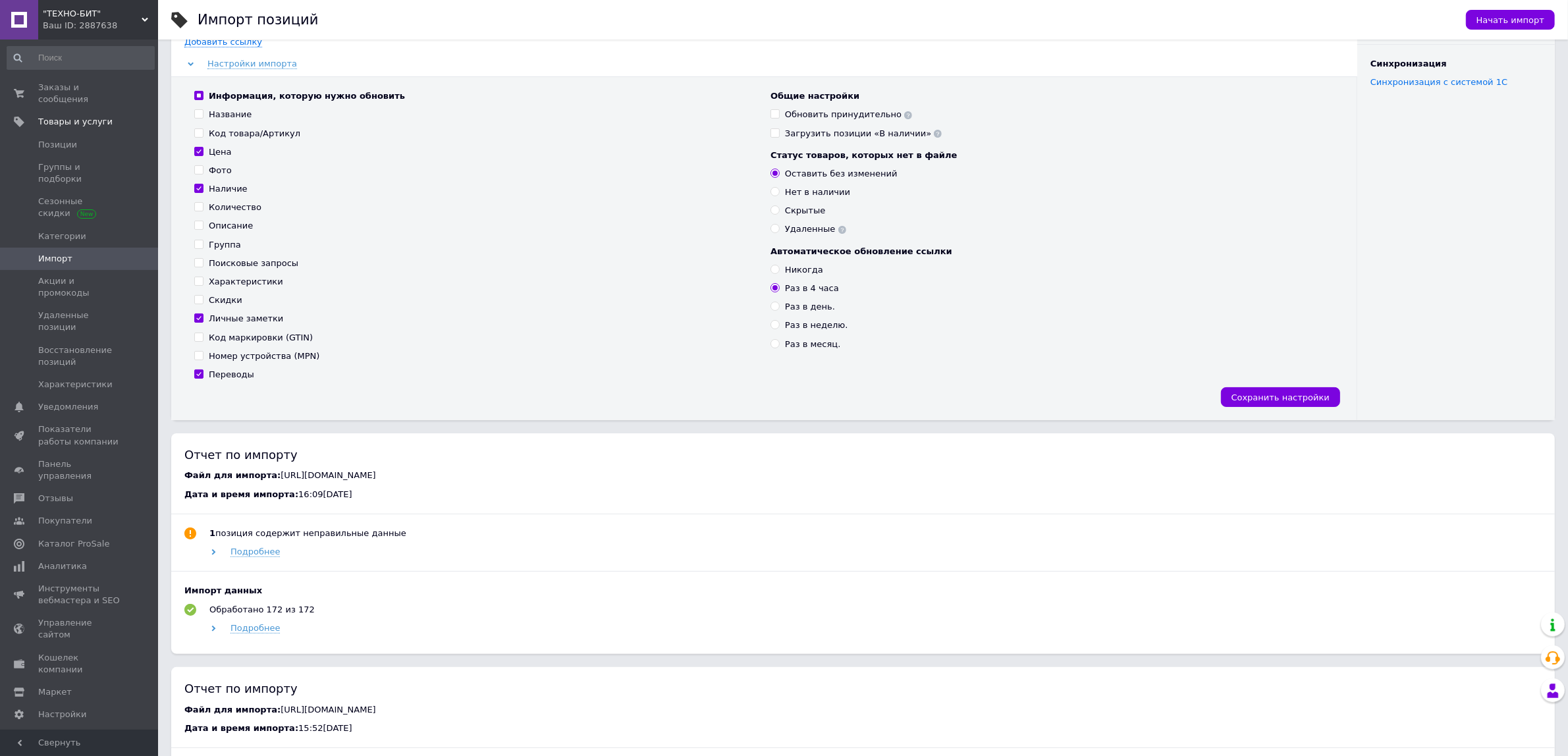
scroll to position [165, 0]
